Goal: Find specific page/section: Find specific page/section

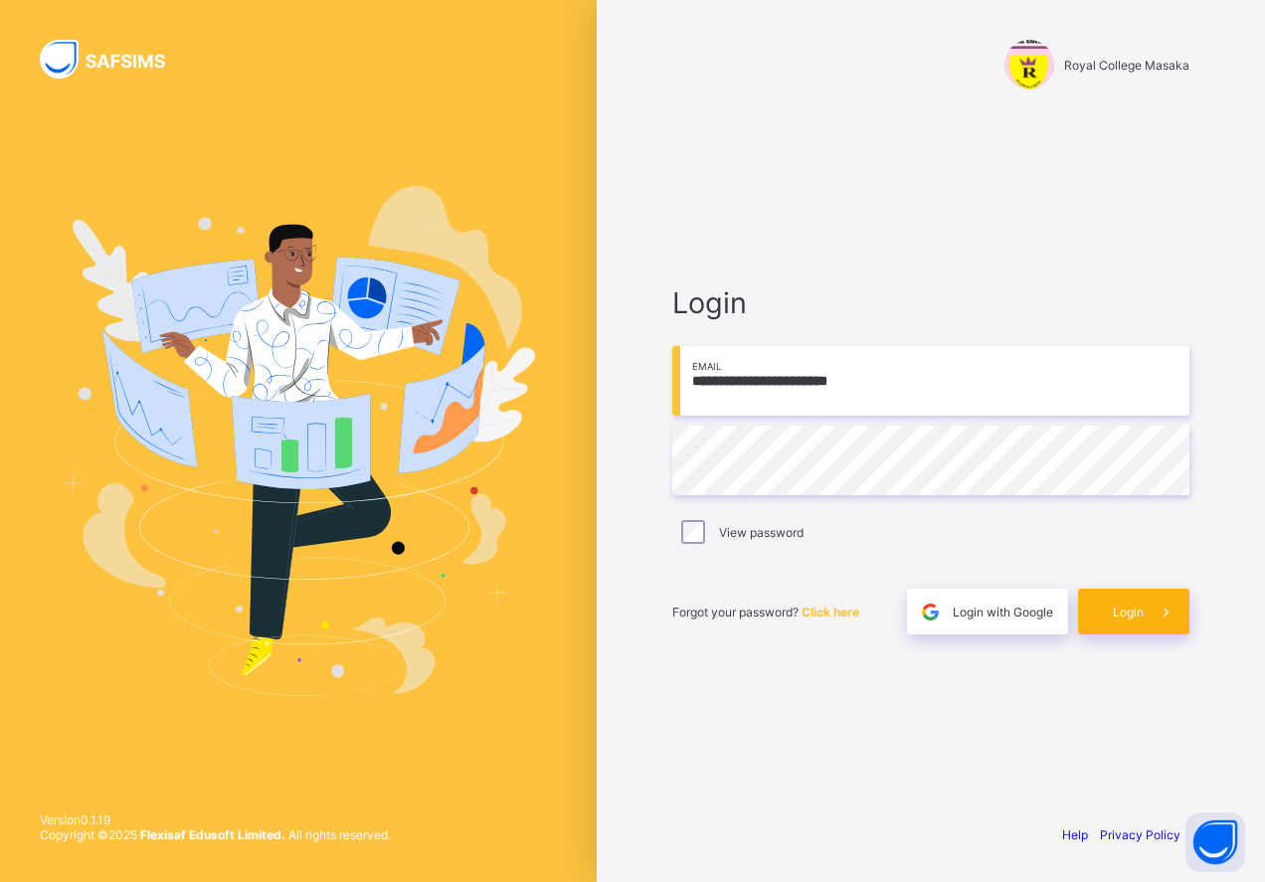
click at [1128, 624] on div "Login" at bounding box center [1133, 612] width 111 height 46
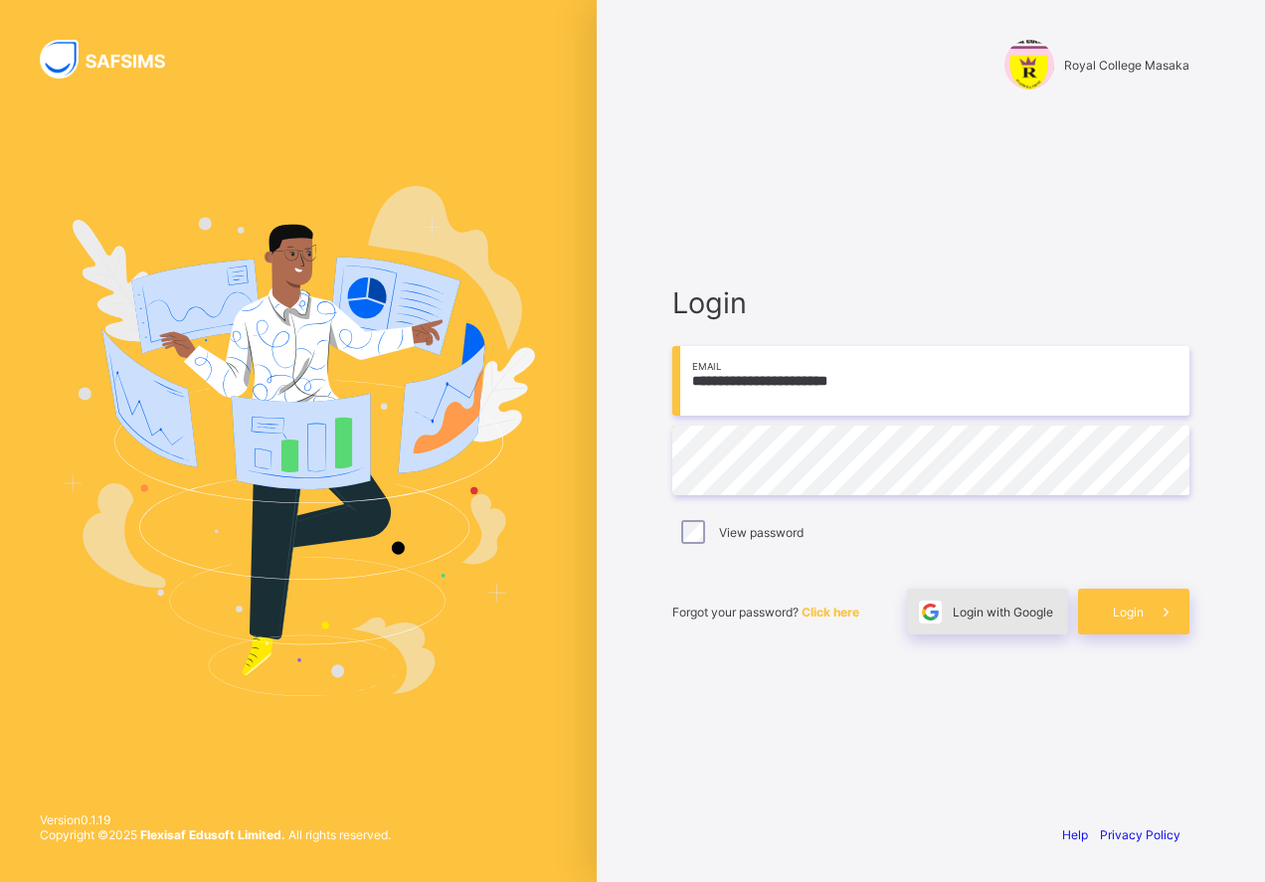
click at [999, 616] on span "Login with Google" at bounding box center [1002, 611] width 100 height 15
click at [993, 612] on span "Login with Google" at bounding box center [1002, 611] width 100 height 15
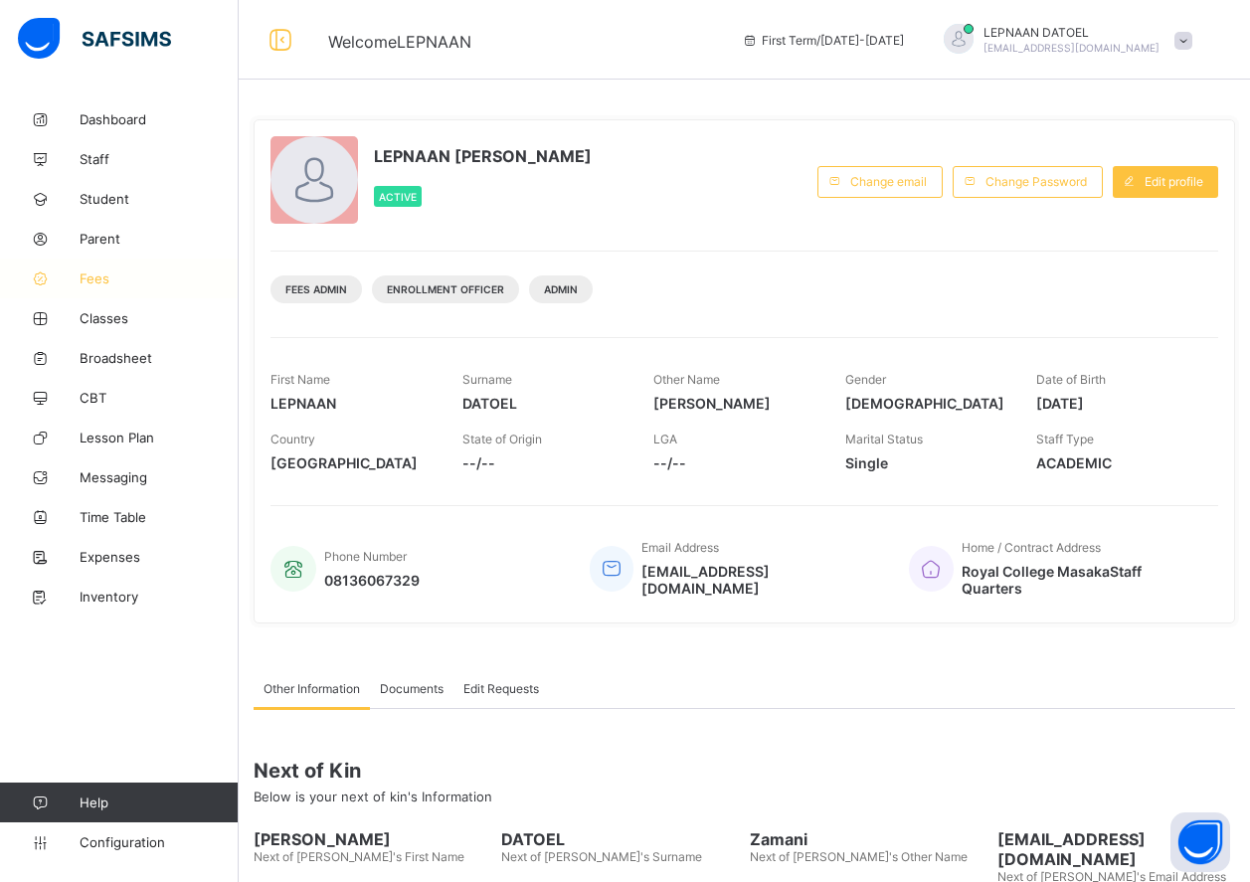
click at [131, 278] on span "Fees" at bounding box center [159, 278] width 159 height 16
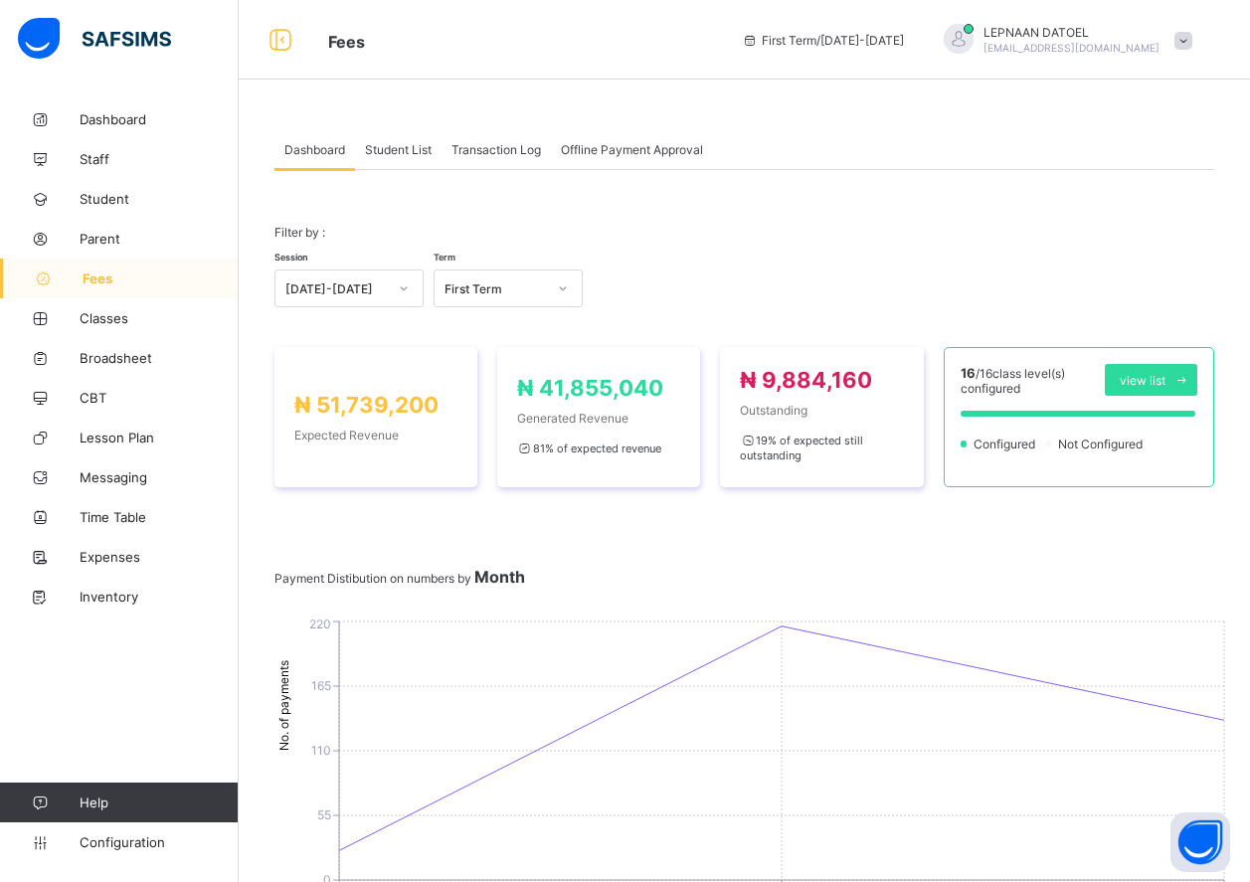
click at [406, 159] on div "Student List" at bounding box center [398, 149] width 86 height 40
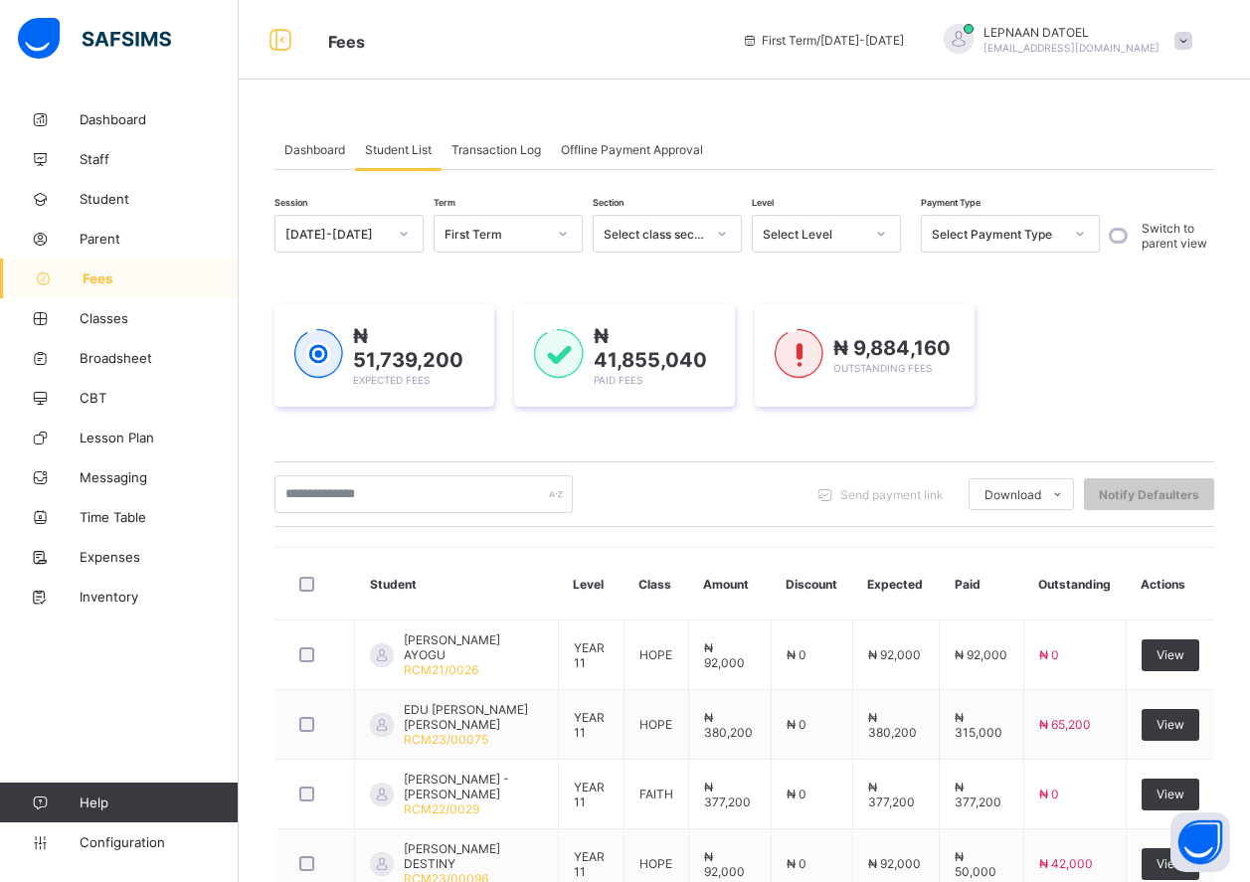
click at [426, 472] on div "Send payment link Download Students Payment Students Payment Status Student Ite…" at bounding box center [743, 494] width 939 height 66
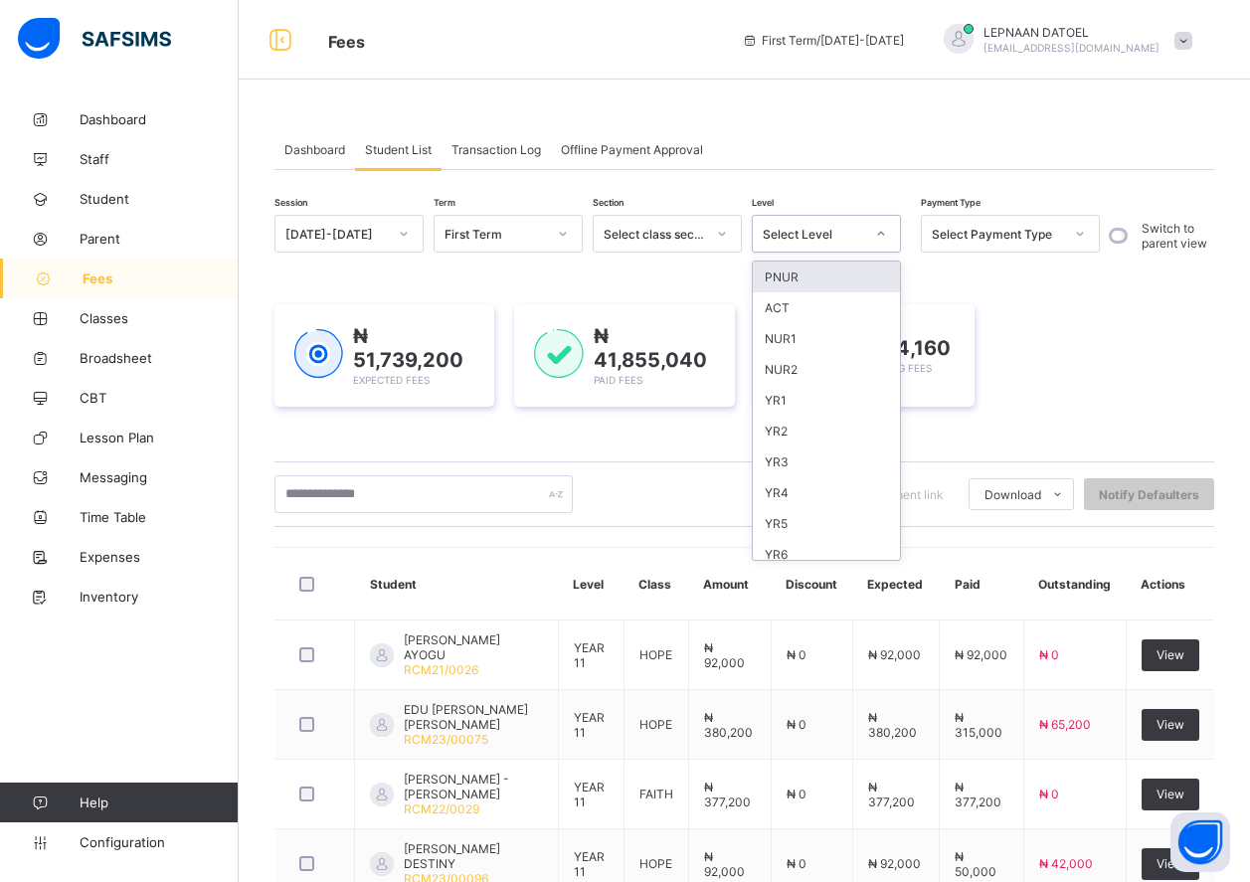
click at [810, 239] on div "Select Level" at bounding box center [813, 234] width 101 height 15
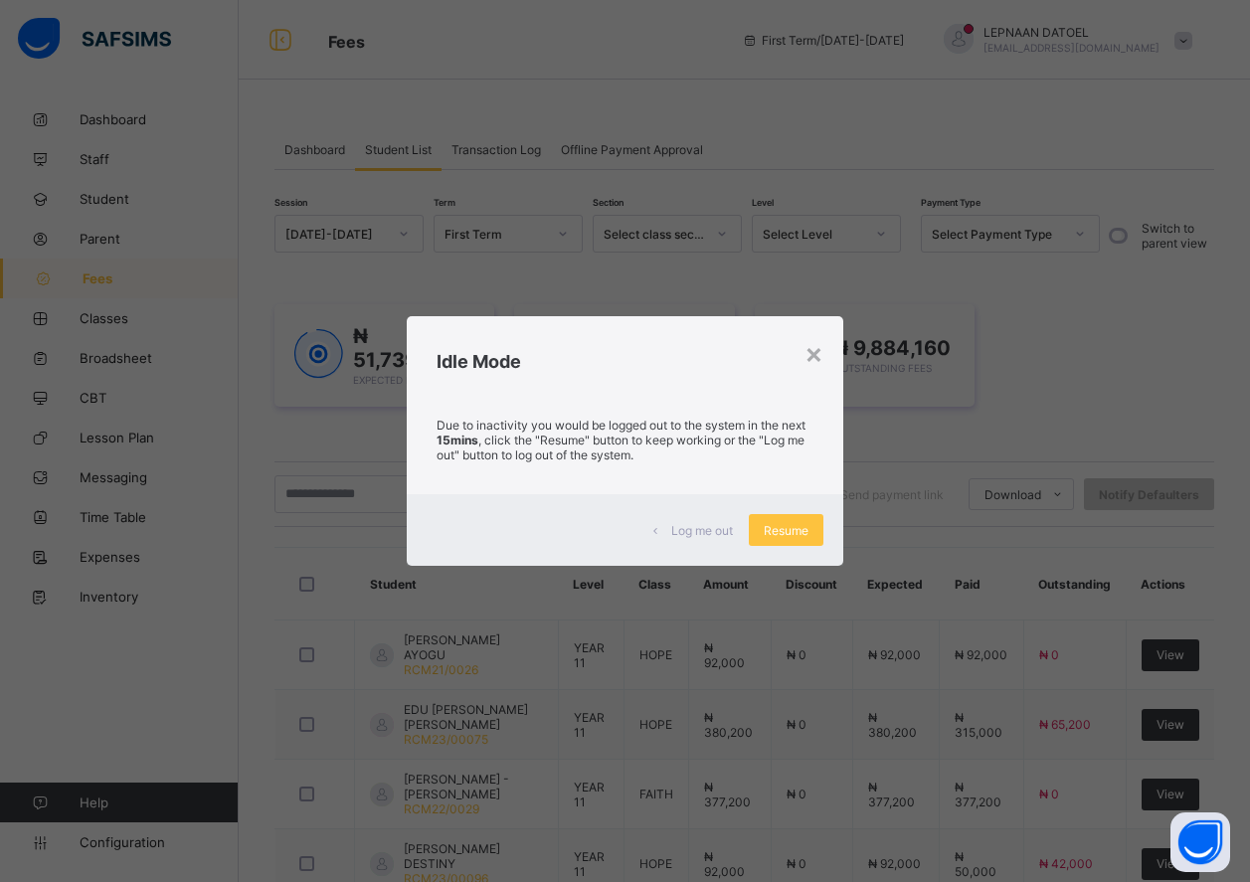
click at [782, 528] on span "Resume" at bounding box center [786, 530] width 45 height 15
